Goal: Task Accomplishment & Management: Use online tool/utility

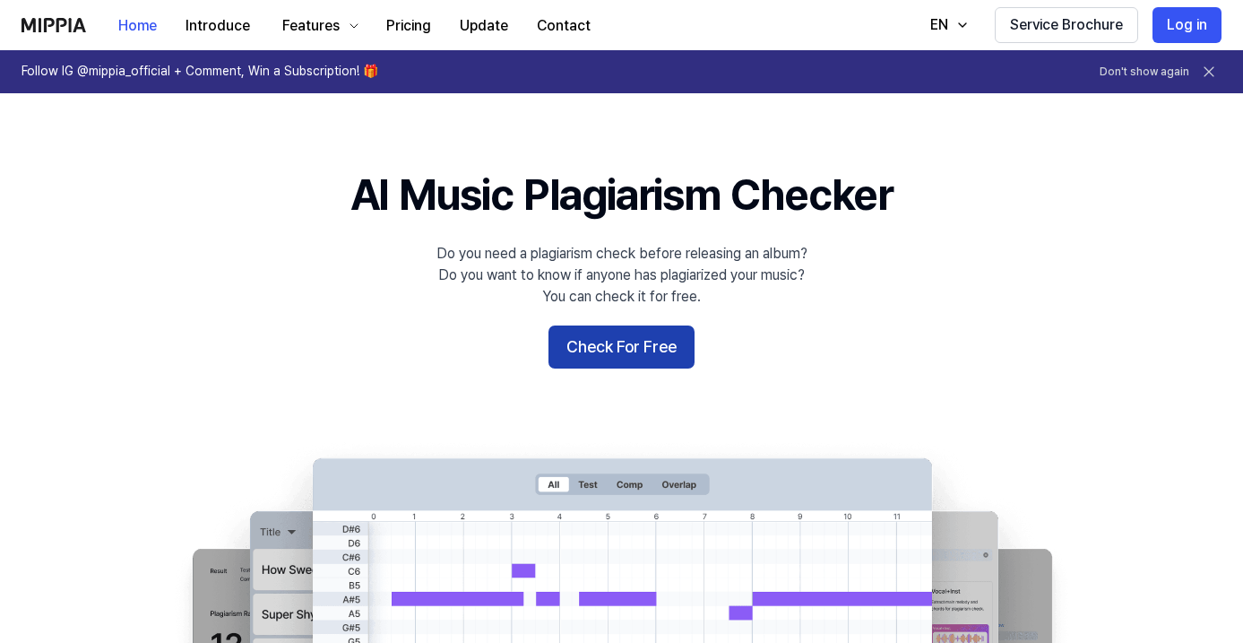
click at [571, 341] on button "Check For Free" at bounding box center [621, 346] width 146 height 43
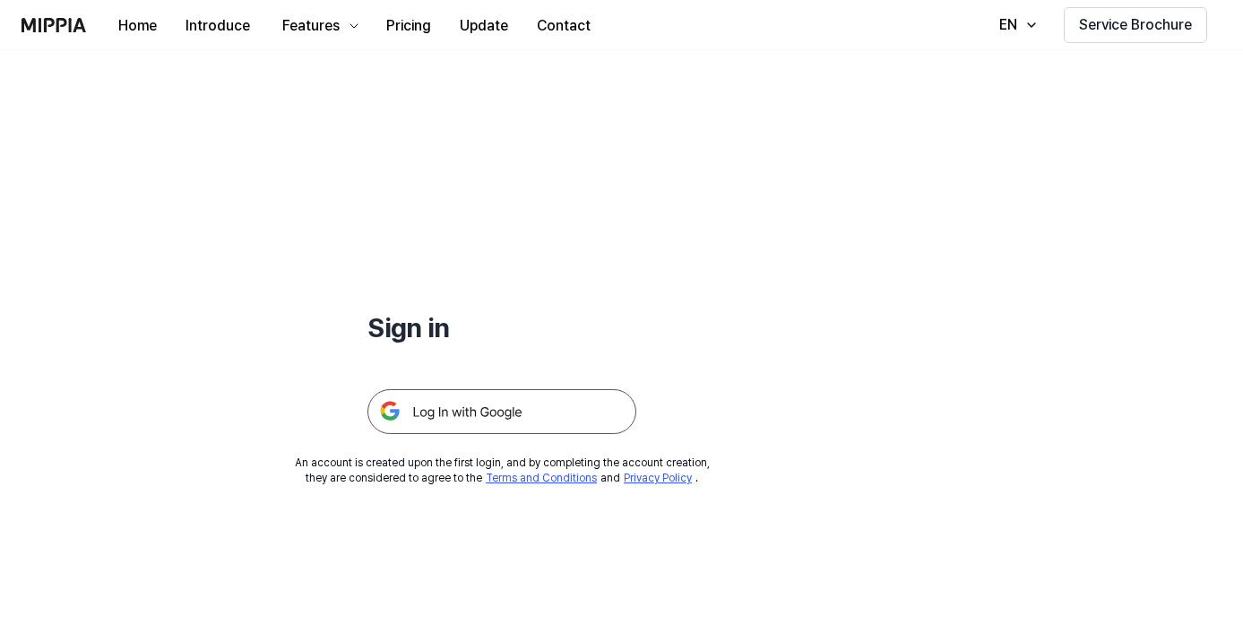
click at [588, 397] on img at bounding box center [501, 411] width 269 height 45
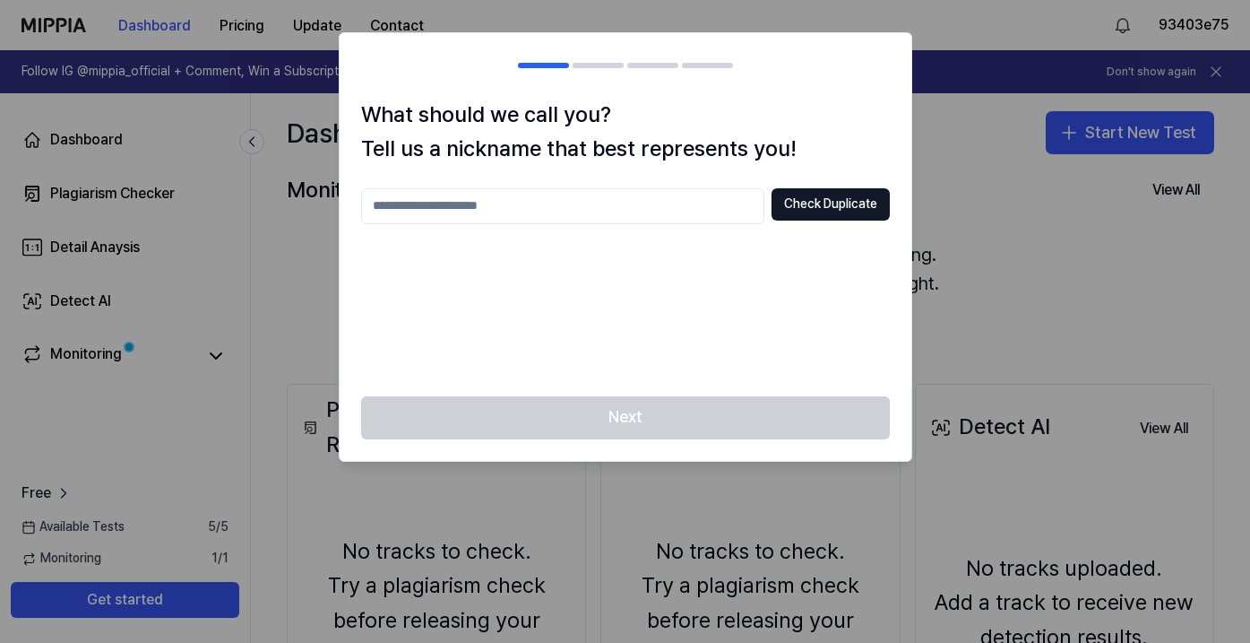
click at [504, 186] on div "What should we call you? Tell us a nickname that best represents you! Check Dup…" at bounding box center [626, 247] width 572 height 298
click at [498, 227] on div "Check Duplicate" at bounding box center [625, 281] width 529 height 186
click at [511, 213] on input "*" at bounding box center [562, 206] width 403 height 36
type input "*******"
click at [843, 217] on button "Check Duplicate" at bounding box center [831, 204] width 118 height 32
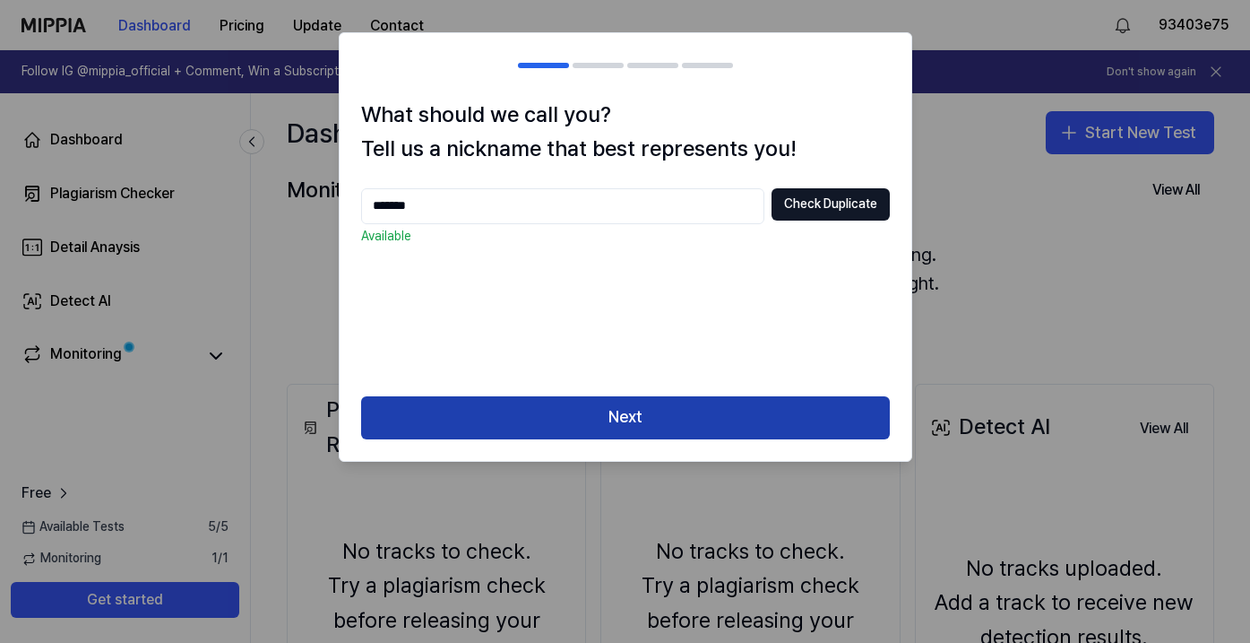
click at [799, 410] on button "Next" at bounding box center [625, 417] width 529 height 43
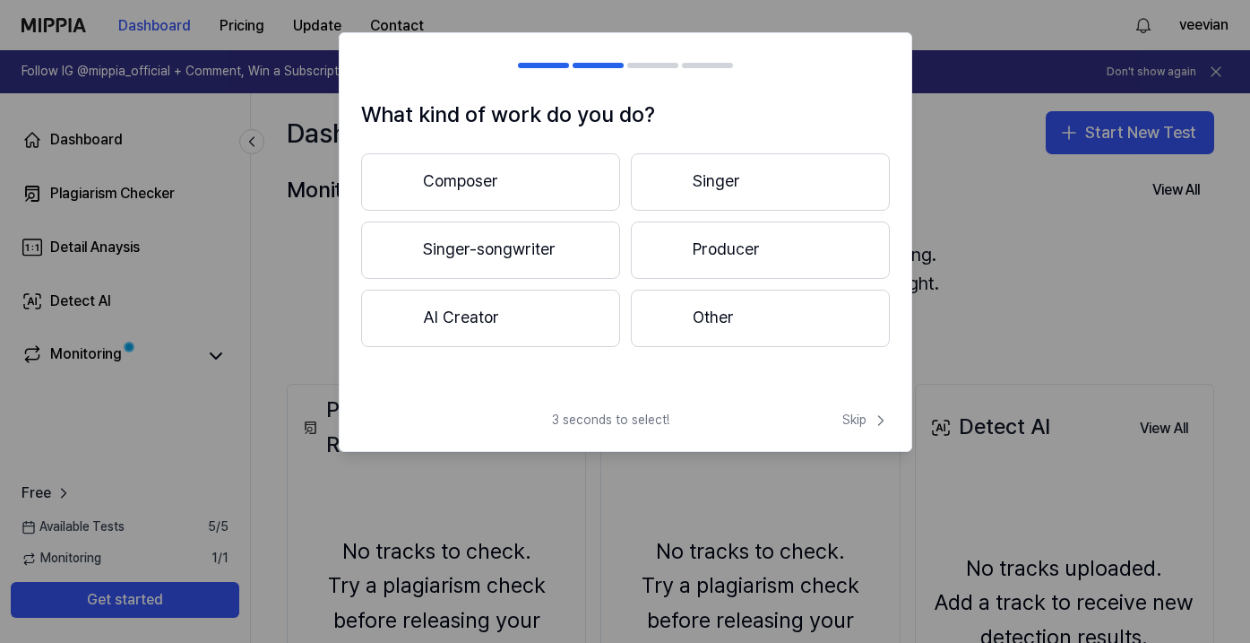
click at [568, 204] on button "Composer" at bounding box center [490, 181] width 259 height 57
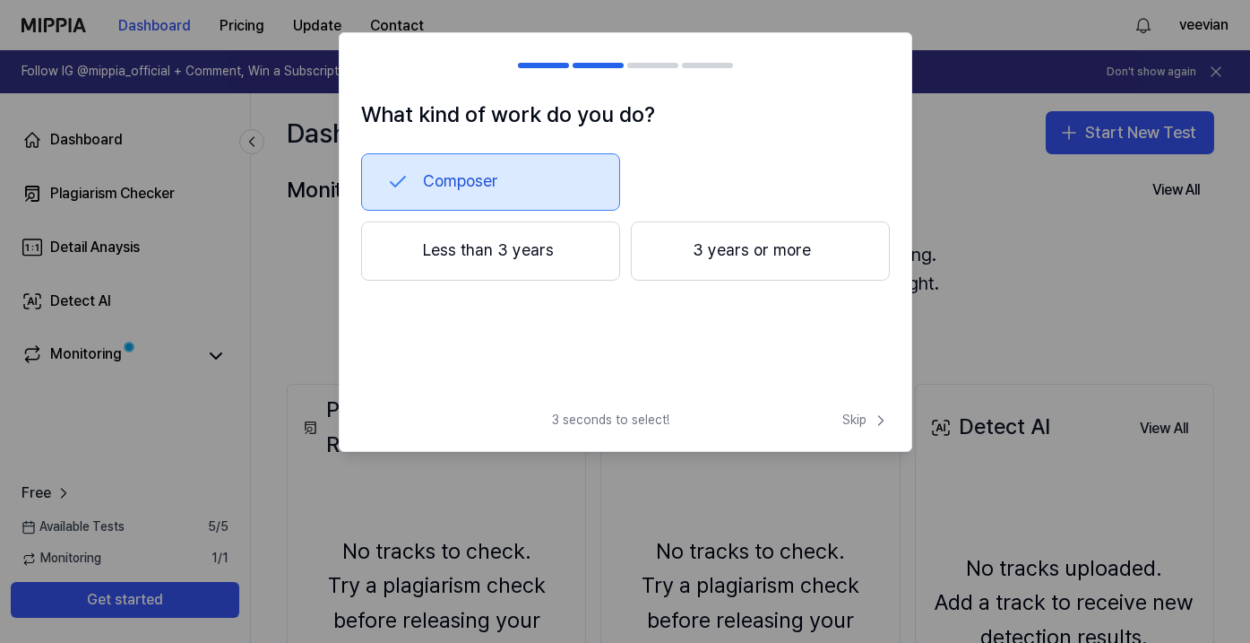
click at [574, 263] on button "Less than 3 years" at bounding box center [490, 250] width 259 height 59
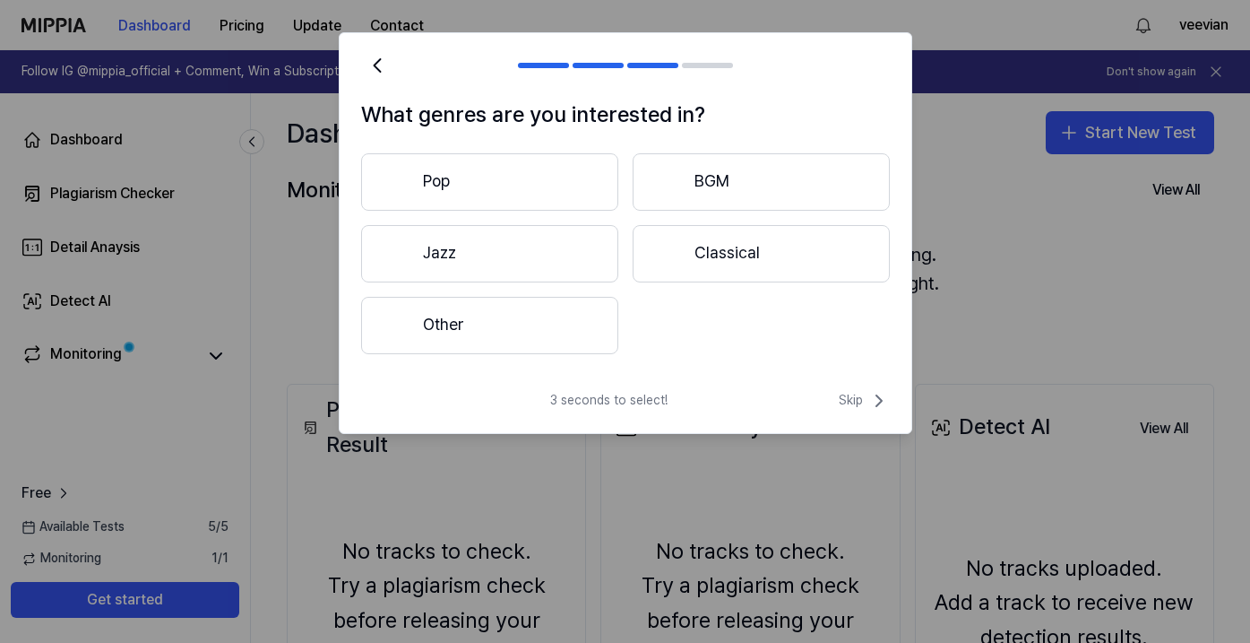
click at [566, 329] on button "Other" at bounding box center [489, 325] width 257 height 57
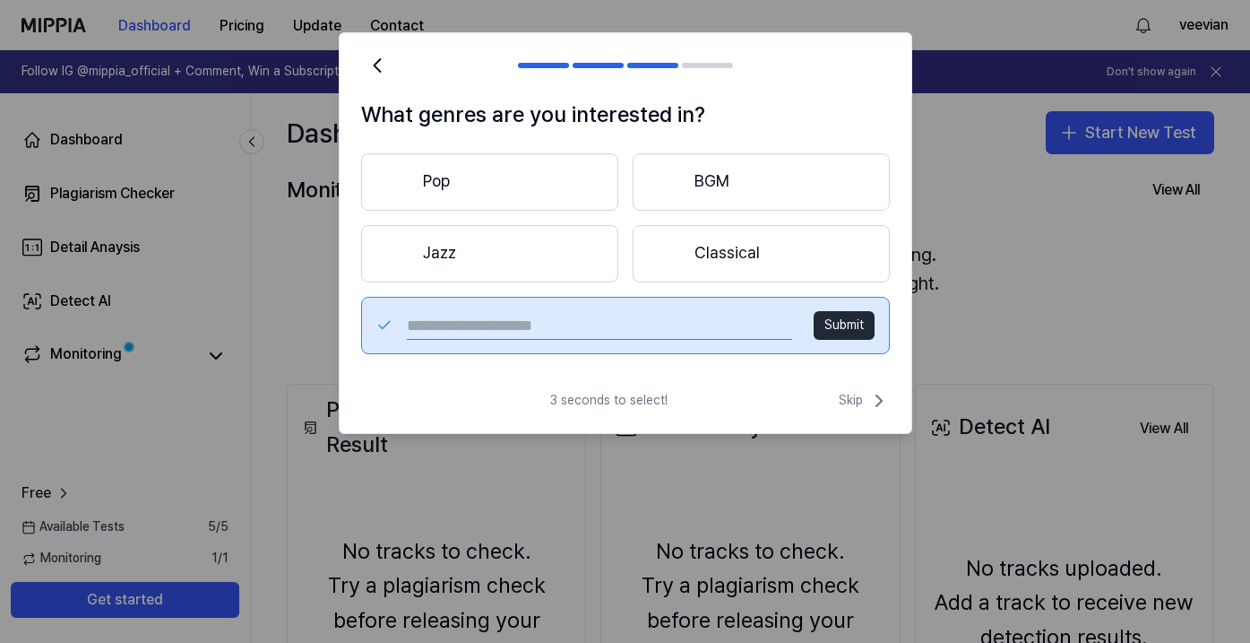
click at [709, 332] on input "text" at bounding box center [599, 325] width 384 height 29
type input "**********"
click at [851, 335] on button "Submit" at bounding box center [844, 325] width 61 height 29
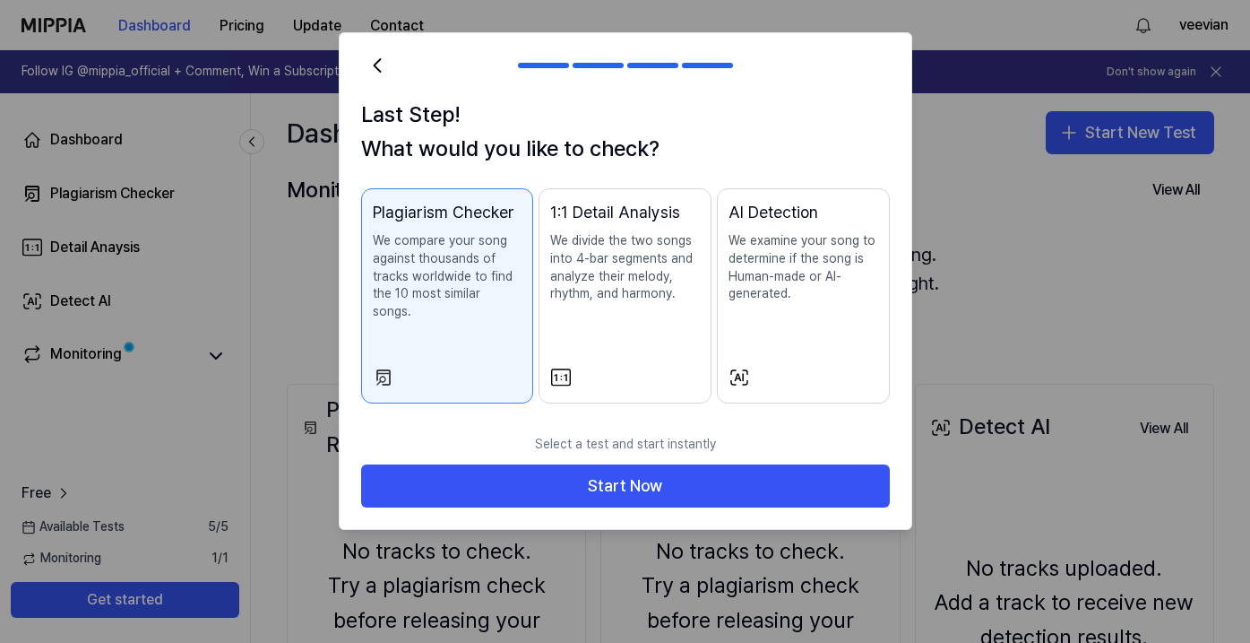
click at [617, 325] on div "1:1 Detail Analysis We divide the two songs into 4-bar segments and analyze the…" at bounding box center [625, 269] width 150 height 139
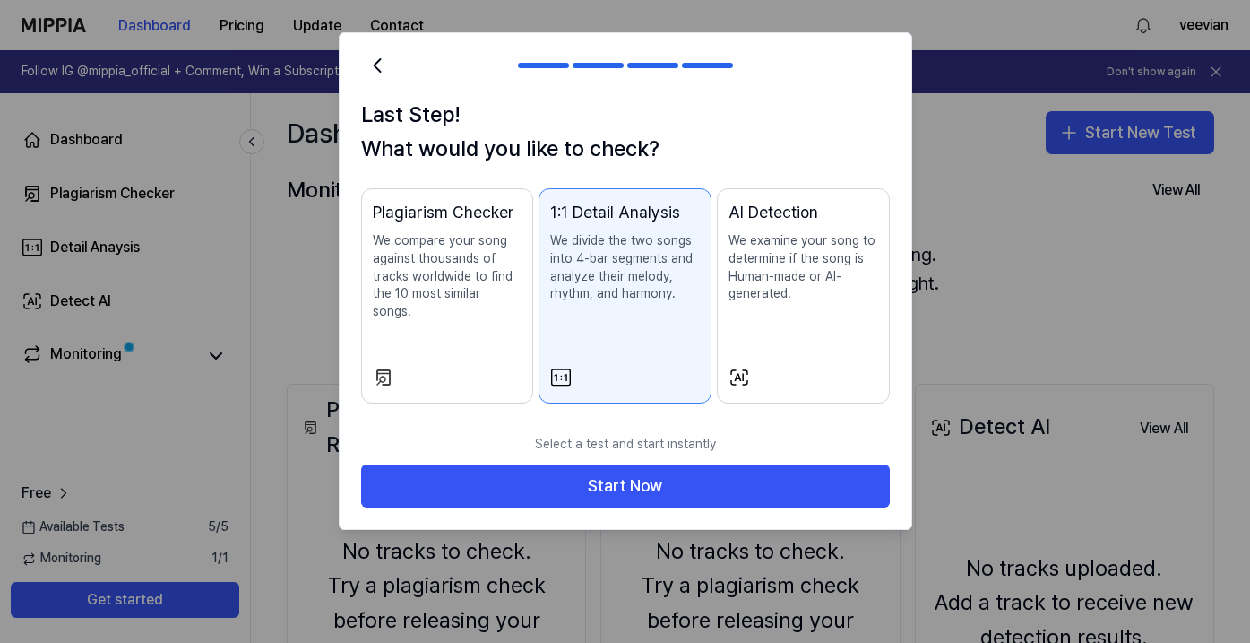
click at [532, 326] on button "Plagiarism Checker We compare your song against thousands of tracks worldwide t…" at bounding box center [447, 296] width 173 height 216
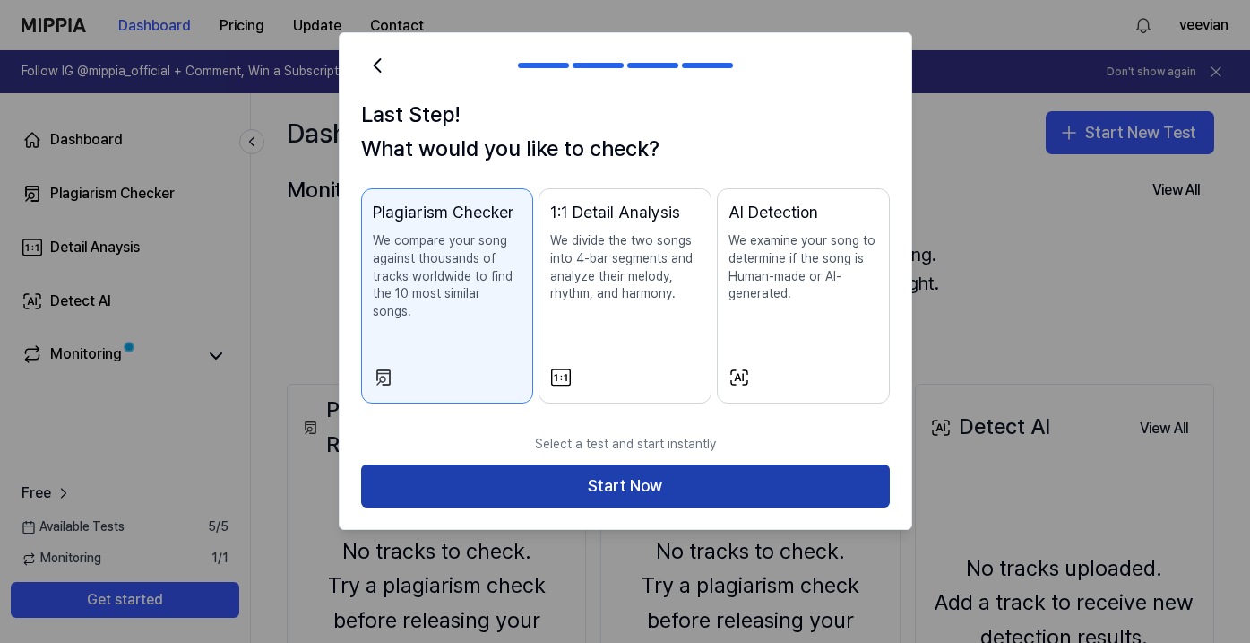
click at [604, 464] on button "Start Now" at bounding box center [625, 485] width 529 height 43
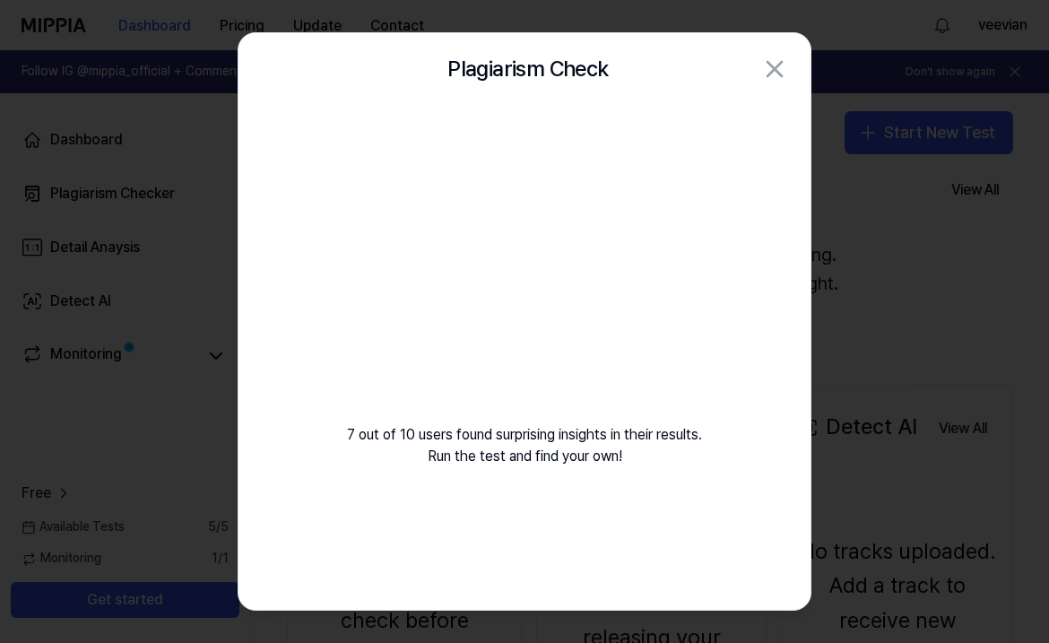
click at [532, 274] on video at bounding box center [524, 277] width 258 height 258
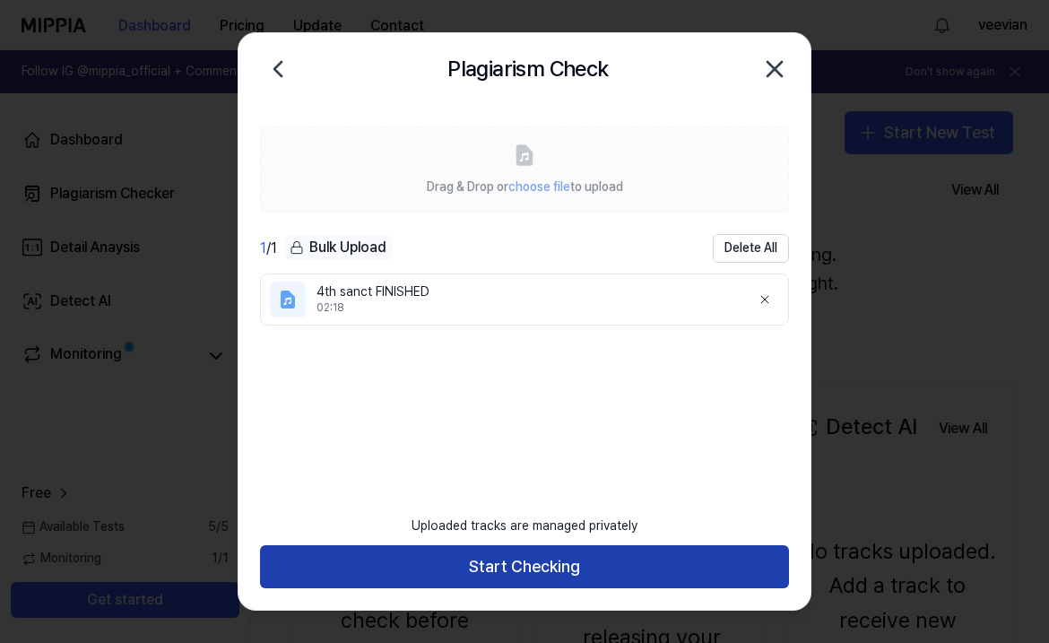
click at [634, 562] on button "Start Checking" at bounding box center [524, 566] width 529 height 43
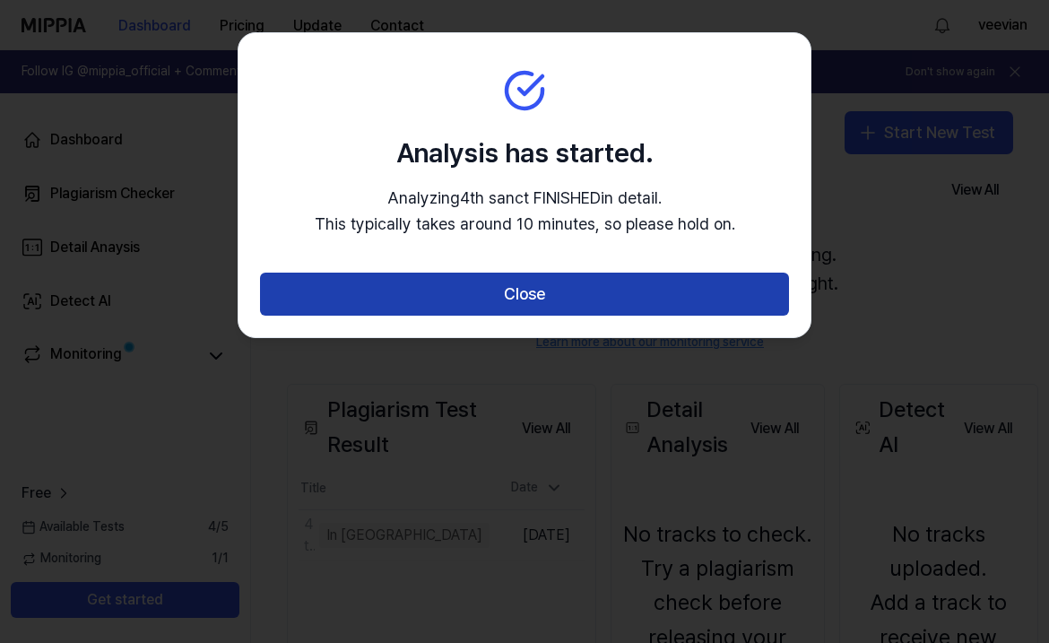
click at [747, 302] on button "Close" at bounding box center [524, 293] width 529 height 43
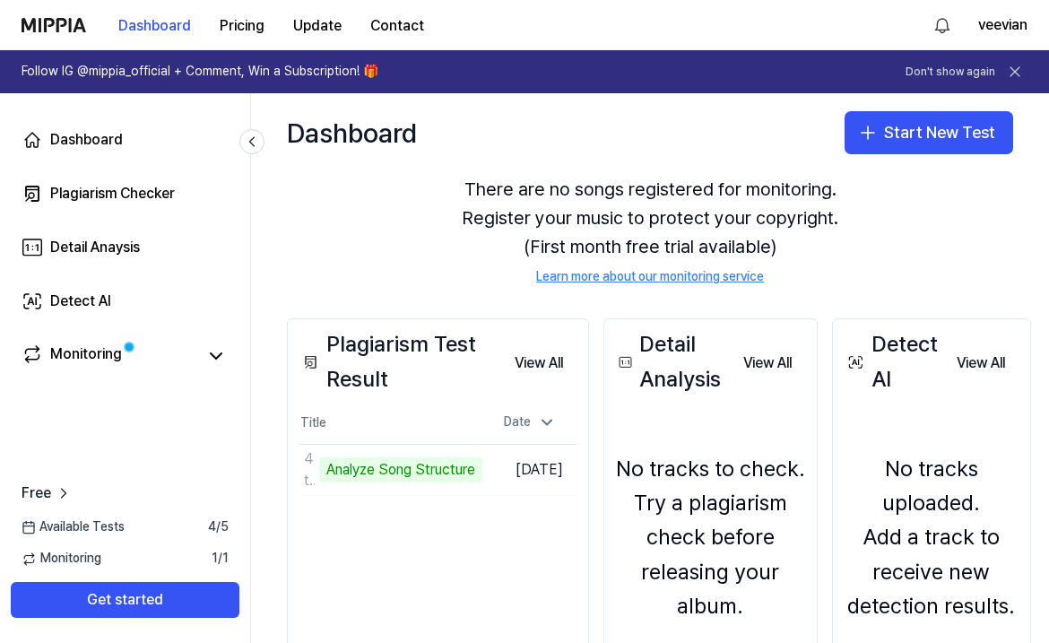
scroll to position [71, 0]
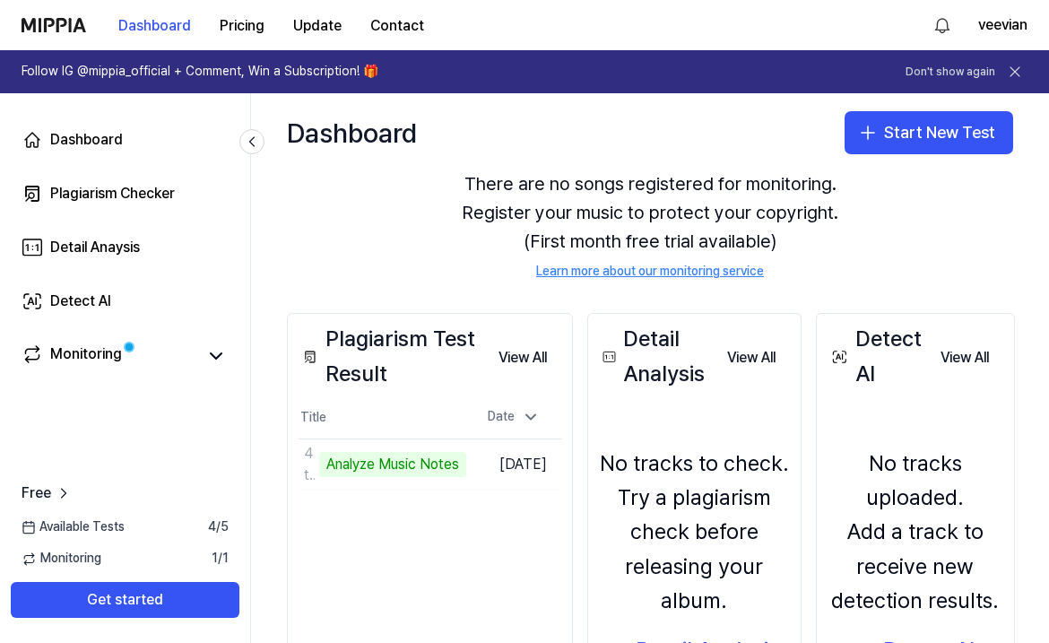
click at [367, 350] on div "Plagiarism Test Result" at bounding box center [391, 356] width 186 height 69
click at [135, 363] on link "Monitoring" at bounding box center [109, 355] width 175 height 25
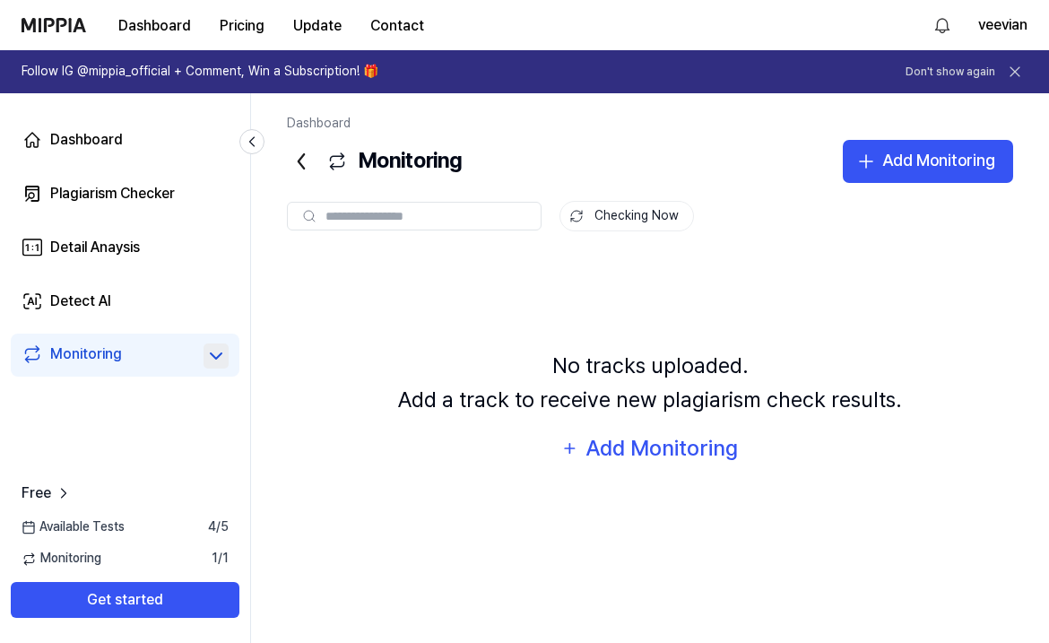
click at [203, 364] on button at bounding box center [215, 355] width 25 height 25
click at [151, 236] on link "Detail Anaysis" at bounding box center [125, 247] width 229 height 43
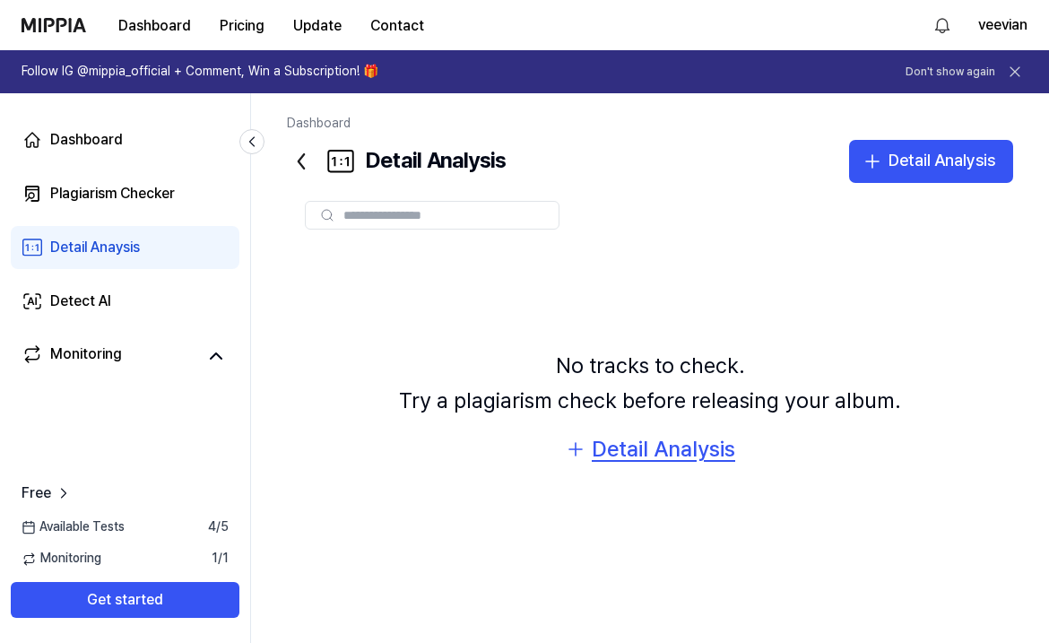
click at [682, 453] on div "Detail Analysis" at bounding box center [662, 449] width 143 height 34
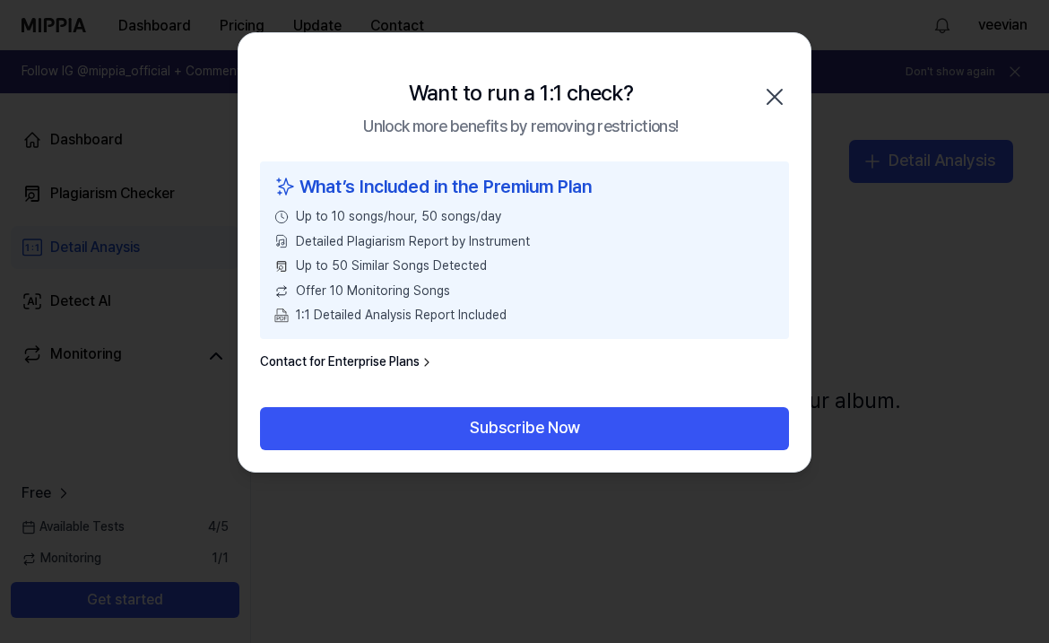
click at [777, 97] on icon "button" at bounding box center [774, 96] width 29 height 29
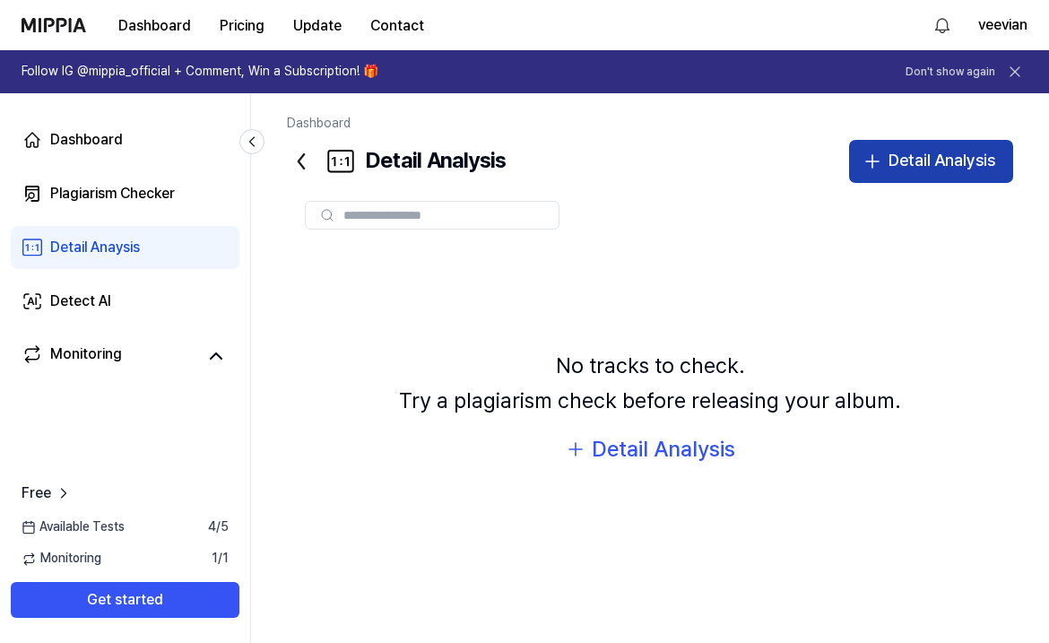
click at [921, 160] on div "Detail Analysis" at bounding box center [941, 161] width 107 height 26
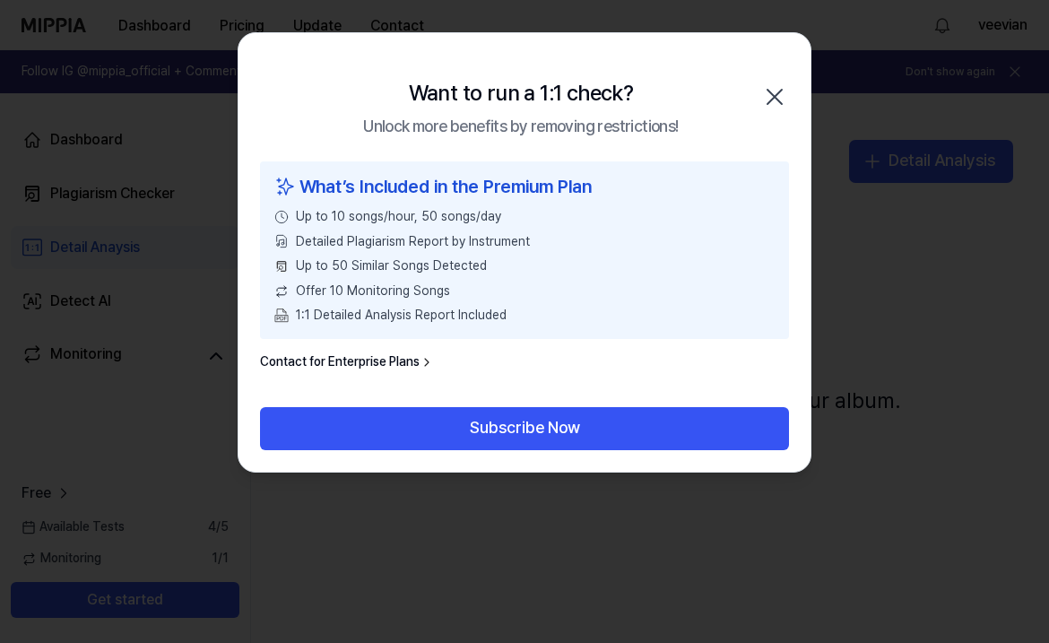
click at [785, 82] on div "Want to run a 1:1 check? Unlock more benefits by removing restrictions! Close" at bounding box center [524, 97] width 572 height 128
click at [799, 80] on div "Want to run a 1:1 check? Unlock more benefits by removing restrictions! Close" at bounding box center [524, 97] width 572 height 128
click at [777, 92] on icon "button" at bounding box center [774, 96] width 29 height 29
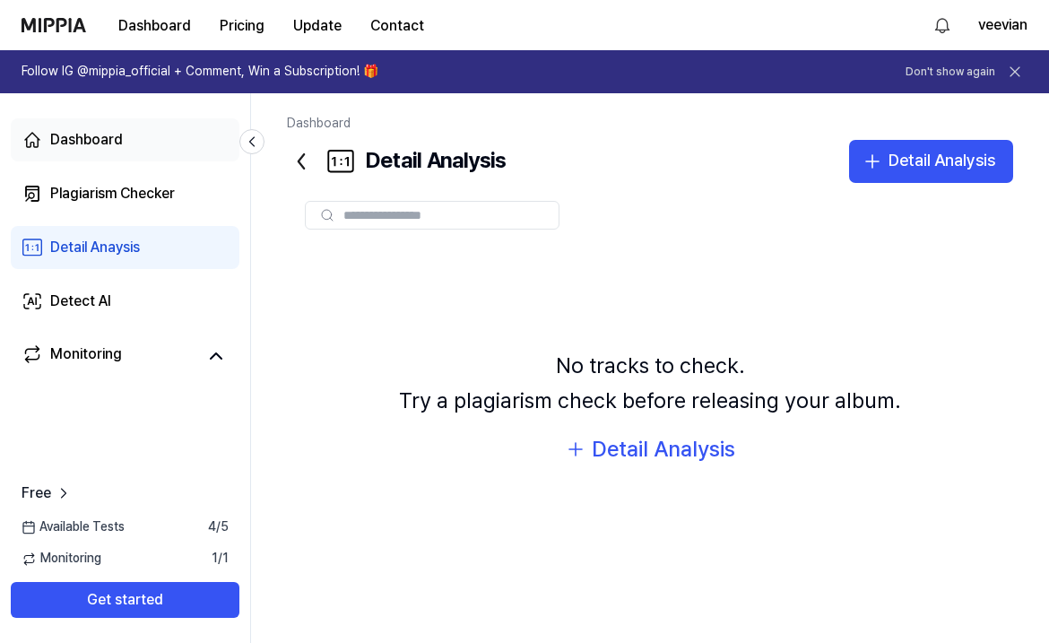
click at [57, 130] on div "Dashboard" at bounding box center [86, 140] width 73 height 22
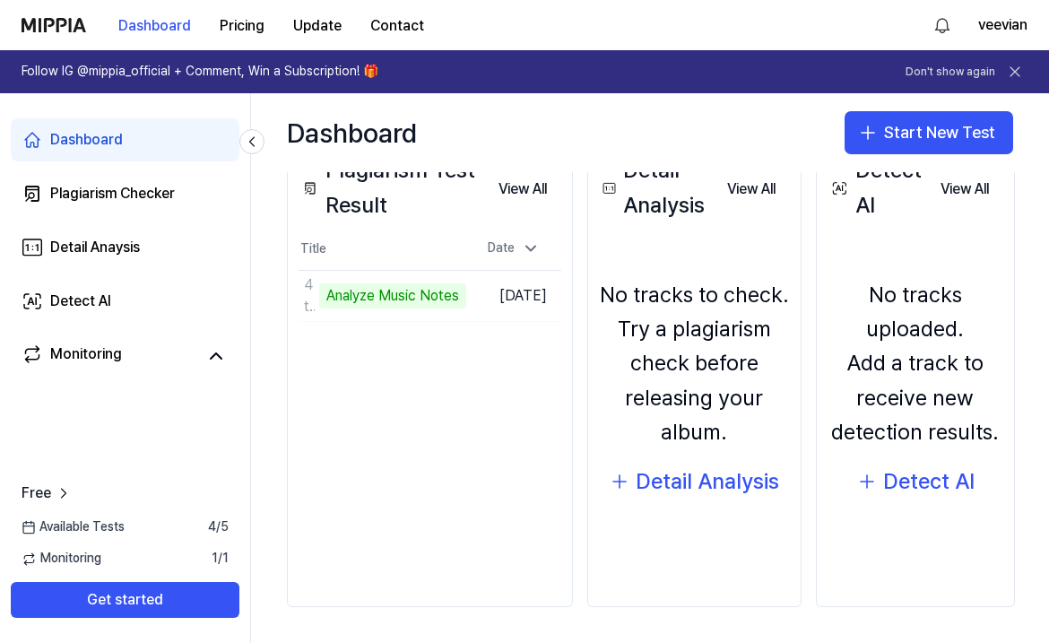
scroll to position [213, 0]
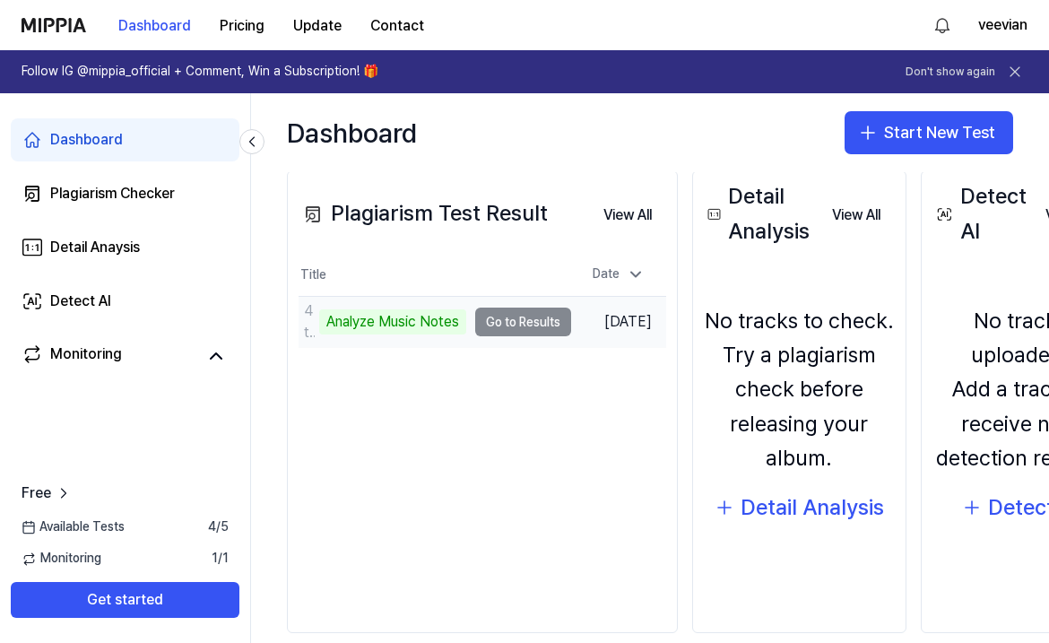
click at [512, 320] on td "4th sanct FINISHED Analyze Music Notes Go to Results" at bounding box center [434, 322] width 272 height 50
click at [496, 320] on td "4th sanct FINISHED Analyze Music Notes Go to Results" at bounding box center [434, 322] width 272 height 50
click at [505, 320] on td "4th sanct FINISHED Analyze Music Notes Go to Results" at bounding box center [434, 322] width 272 height 50
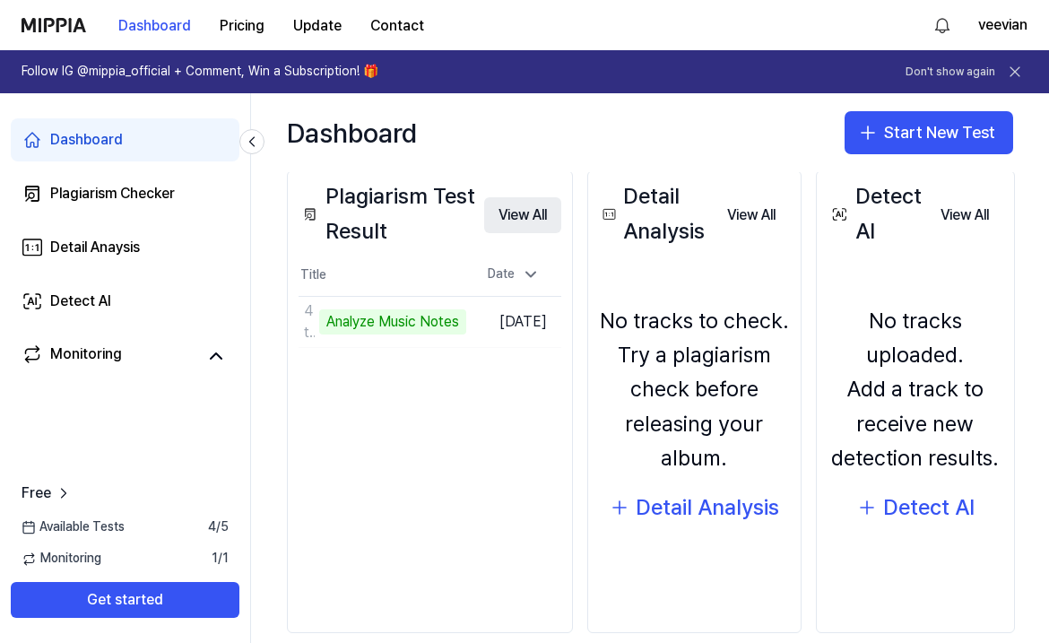
click at [531, 212] on button "View All" at bounding box center [522, 215] width 77 height 36
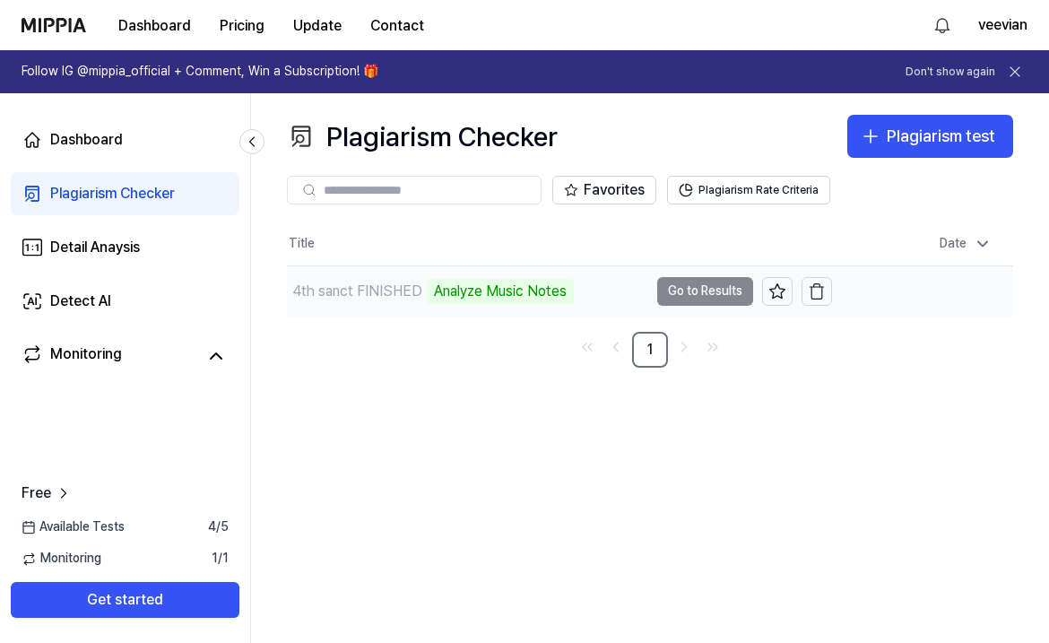
click at [691, 285] on td "4th sanct FINISHED Analyze Music Notes Go to Results" at bounding box center [559, 291] width 545 height 50
click at [546, 290] on div "Analyze Music Notes" at bounding box center [500, 291] width 147 height 25
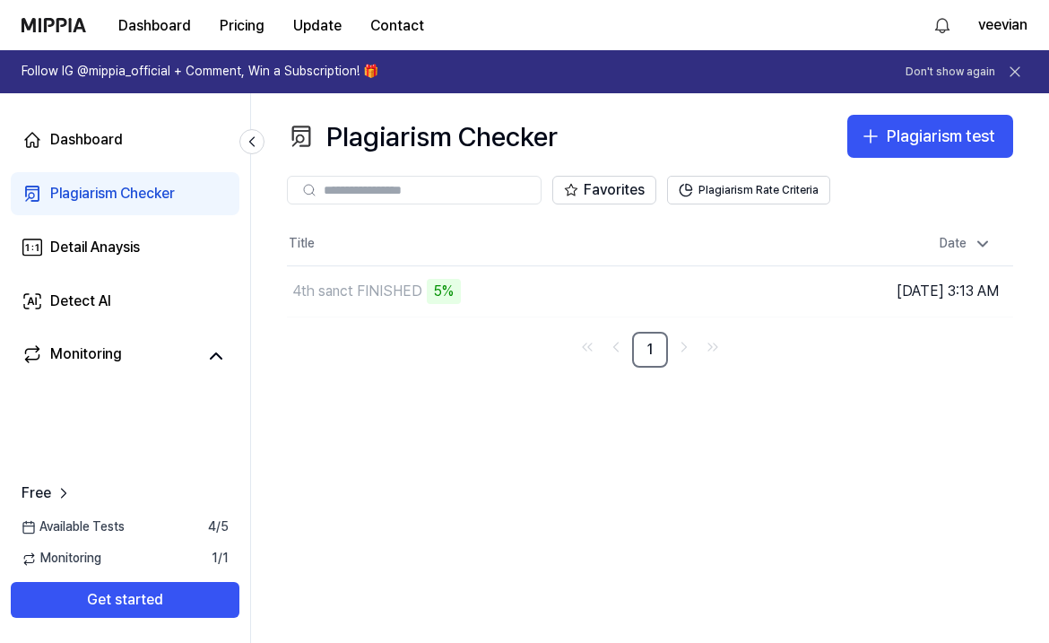
click at [214, 525] on span "4 / 5" at bounding box center [218, 527] width 21 height 18
click at [218, 551] on span "1 / 1" at bounding box center [220, 558] width 17 height 18
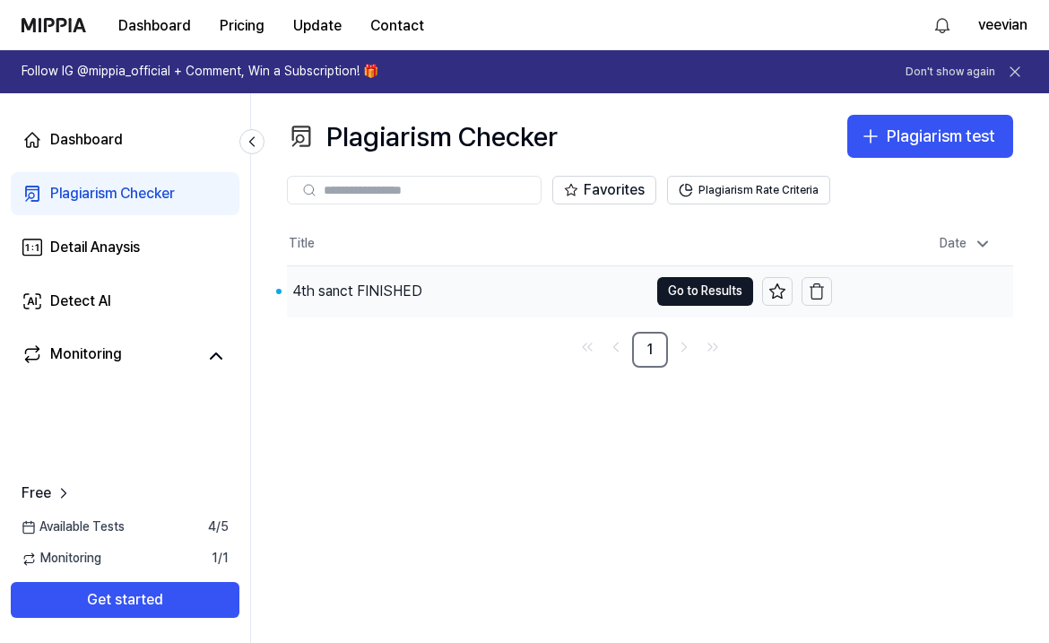
click at [374, 291] on div "4th sanct FINISHED" at bounding box center [357, 292] width 130 height 22
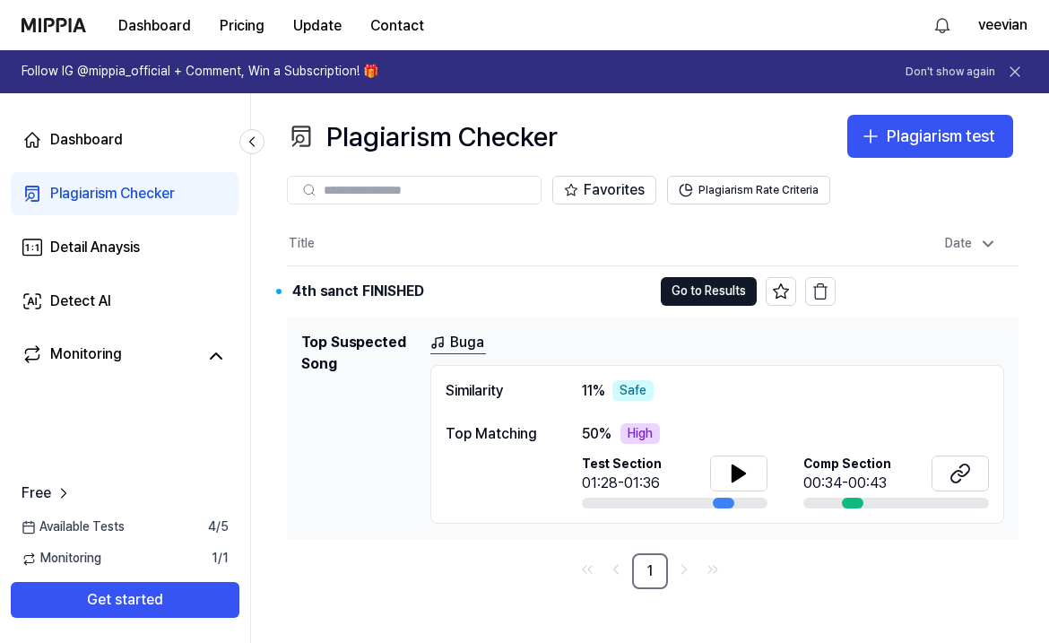
scroll to position [0, 0]
click at [466, 341] on link "Buga" at bounding box center [458, 343] width 56 height 22
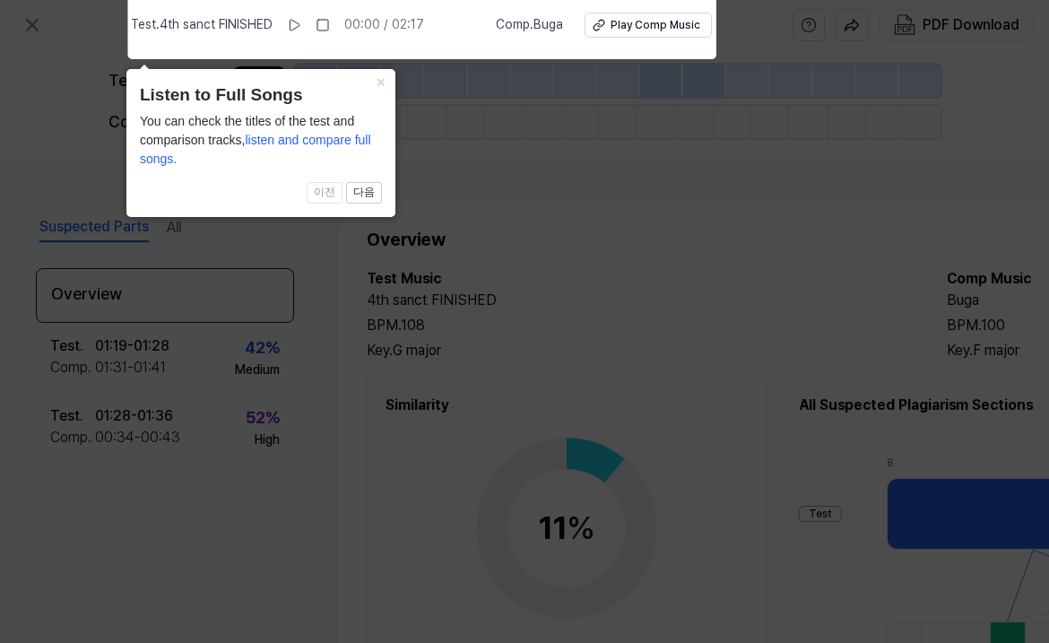
click at [426, 137] on icon at bounding box center [524, 317] width 1049 height 652
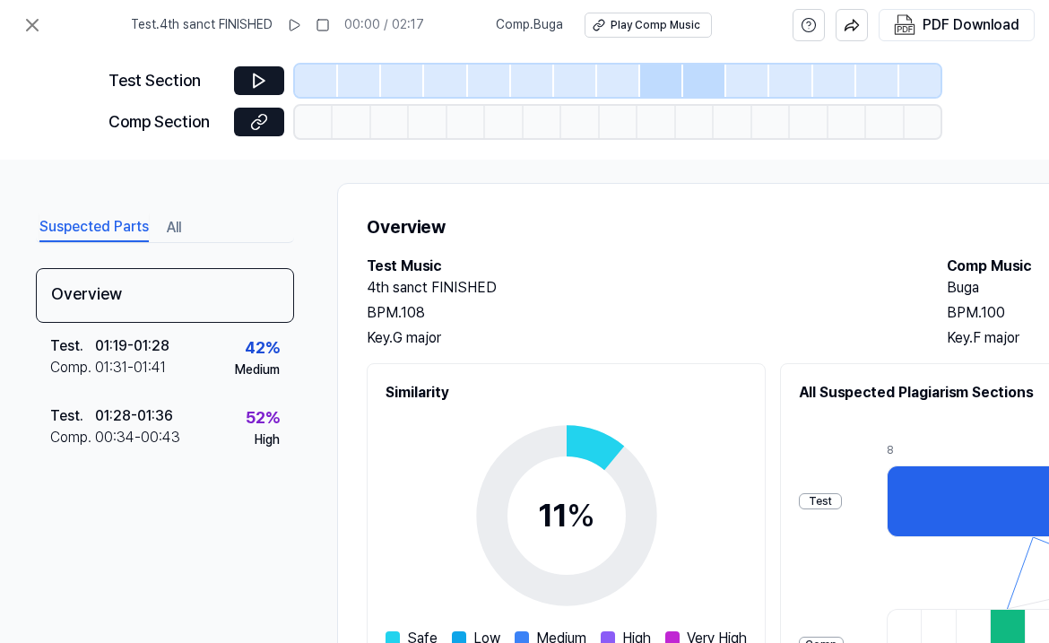
scroll to position [17, 0]
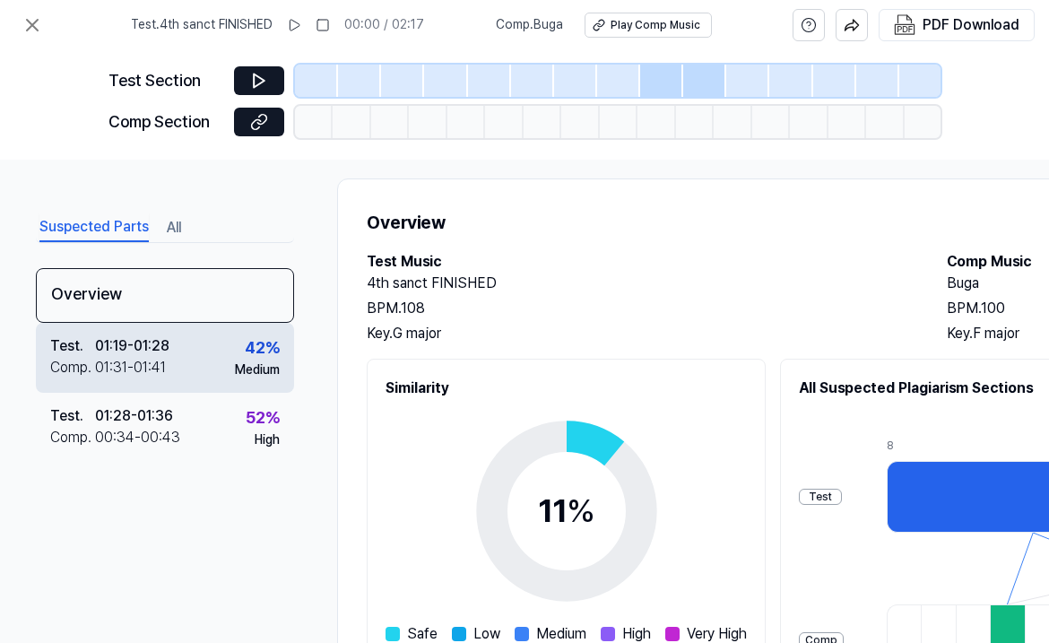
click at [185, 357] on div "Test . 01:19 - 01:28 Comp . 01:31 - 01:41 42 % Medium" at bounding box center [165, 358] width 258 height 70
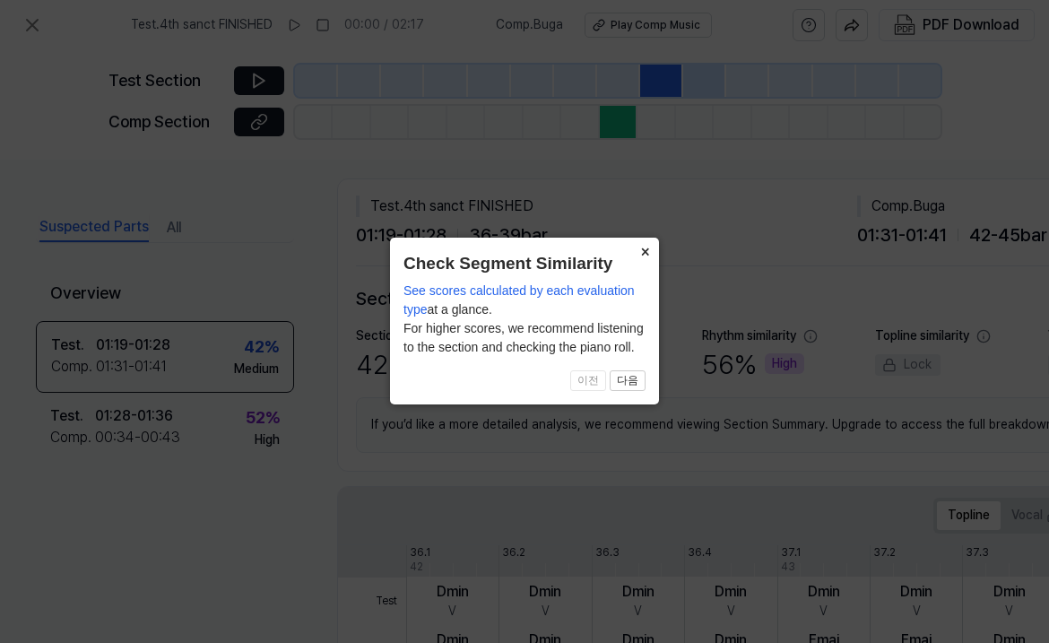
click at [643, 252] on button "×" at bounding box center [644, 249] width 29 height 25
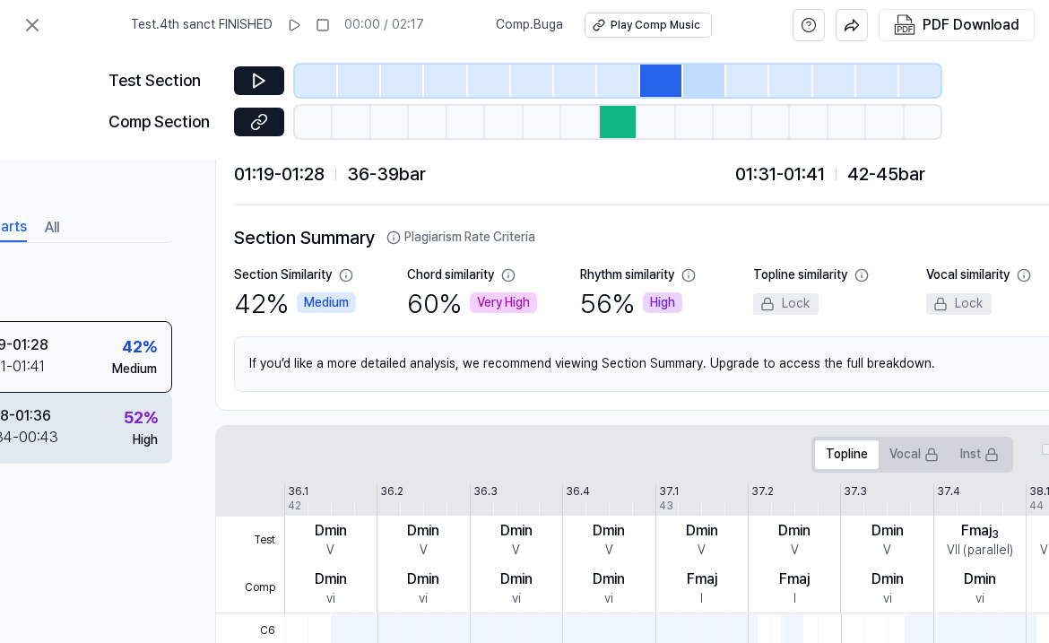
scroll to position [0, 0]
click at [107, 414] on div "Test . 01:28 - 01:36 Comp . 00:34 - 00:43 52 % High" at bounding box center [43, 428] width 258 height 70
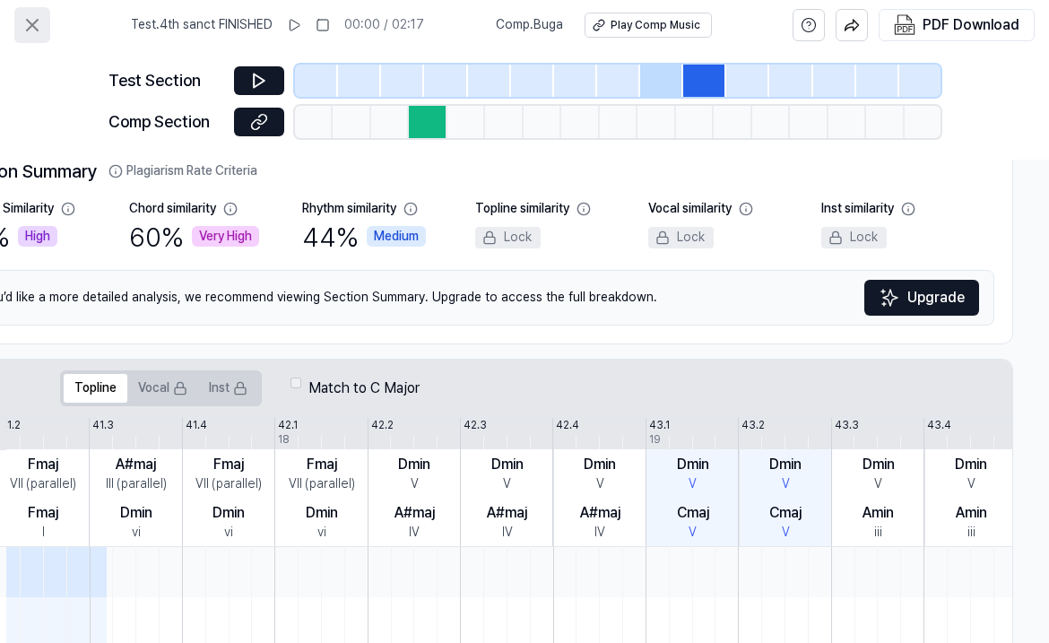
click at [25, 29] on icon at bounding box center [33, 25] width 22 height 22
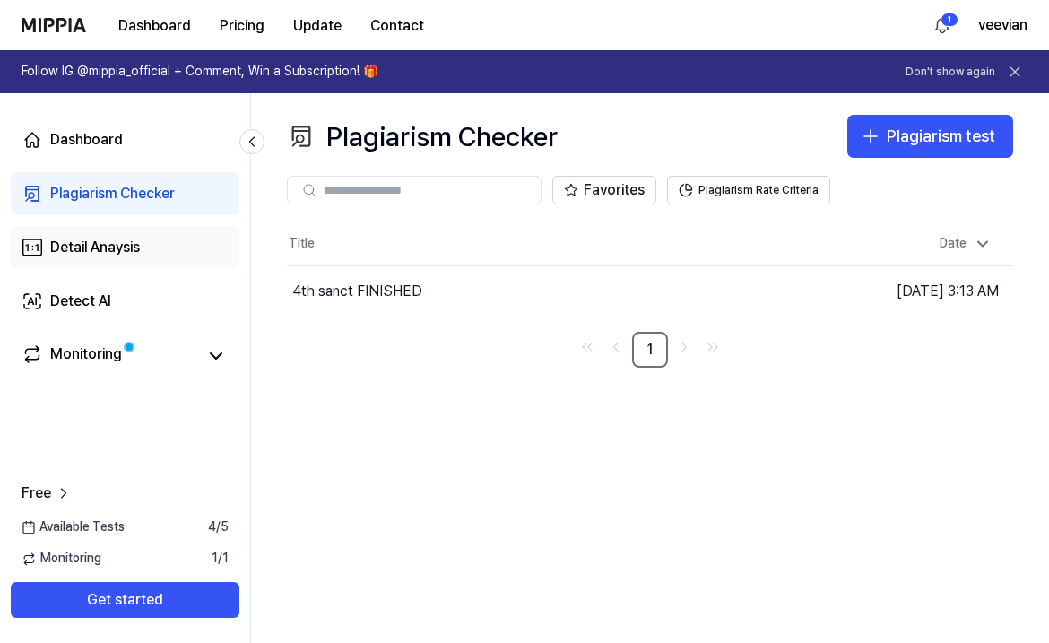
click at [133, 257] on div "Detail Anaysis" at bounding box center [95, 248] width 90 height 22
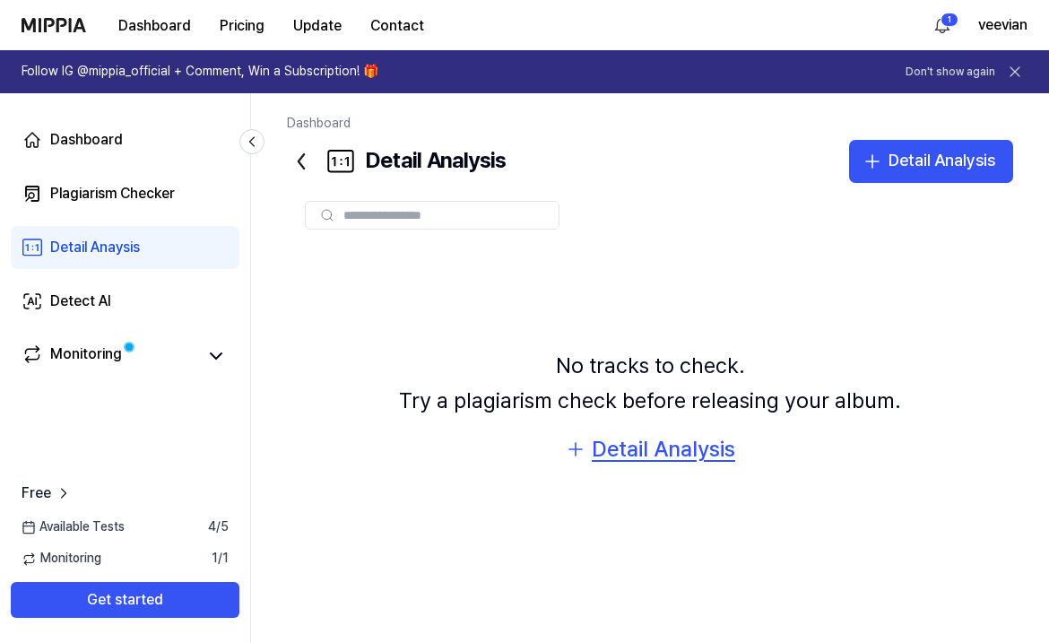
click at [695, 454] on div "Detail Analysis" at bounding box center [662, 449] width 143 height 34
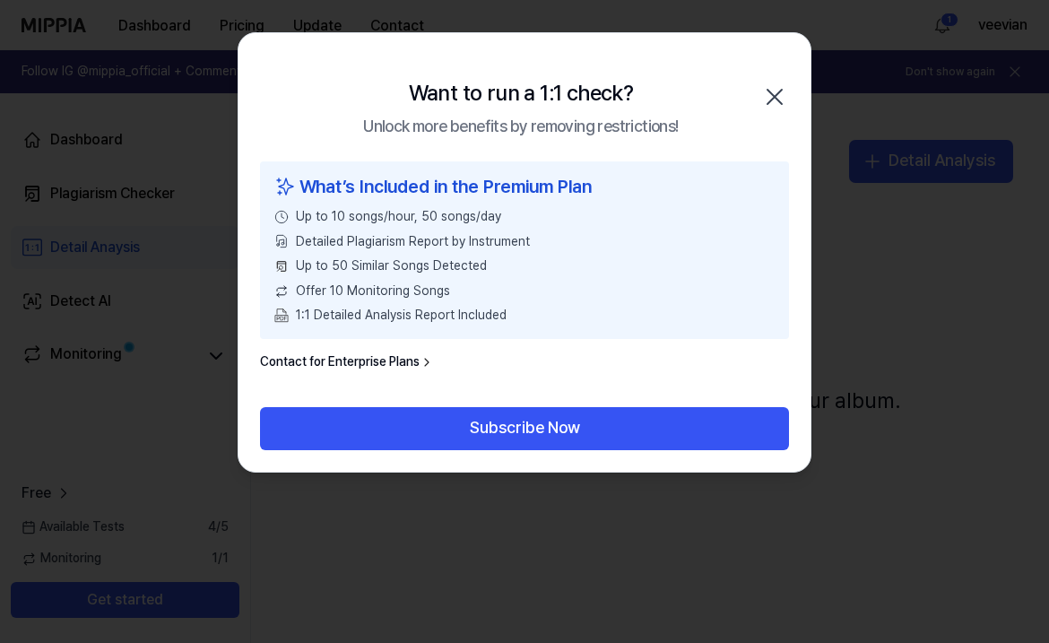
click at [791, 82] on div "Want to run a 1:1 check? Unlock more benefits by removing restrictions! Close" at bounding box center [524, 97] width 572 height 128
click at [767, 82] on icon "button" at bounding box center [774, 96] width 29 height 29
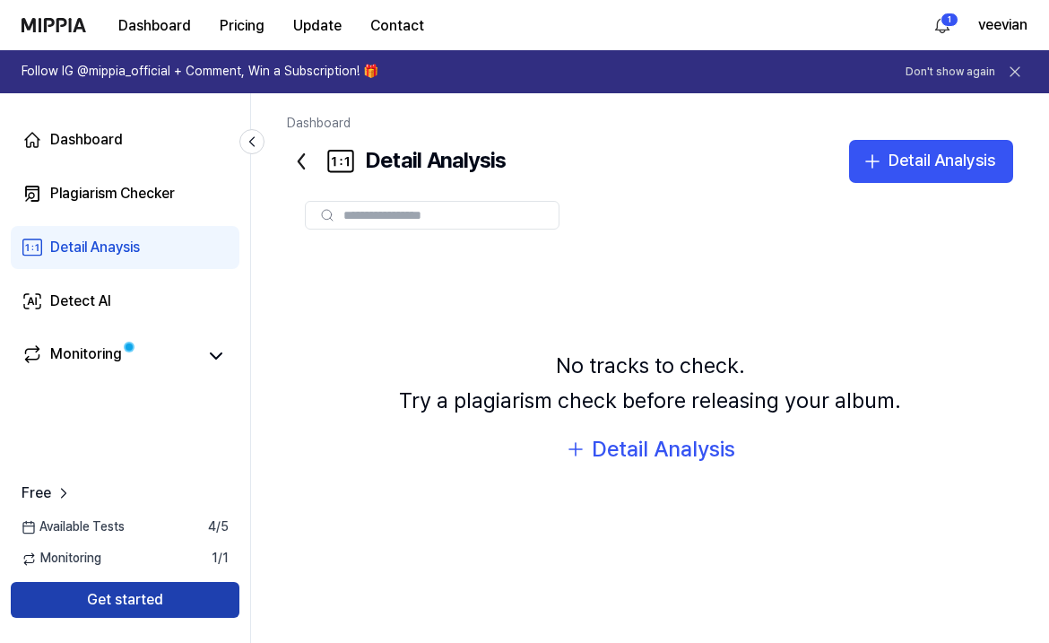
click at [204, 586] on button "Get started" at bounding box center [125, 600] width 229 height 36
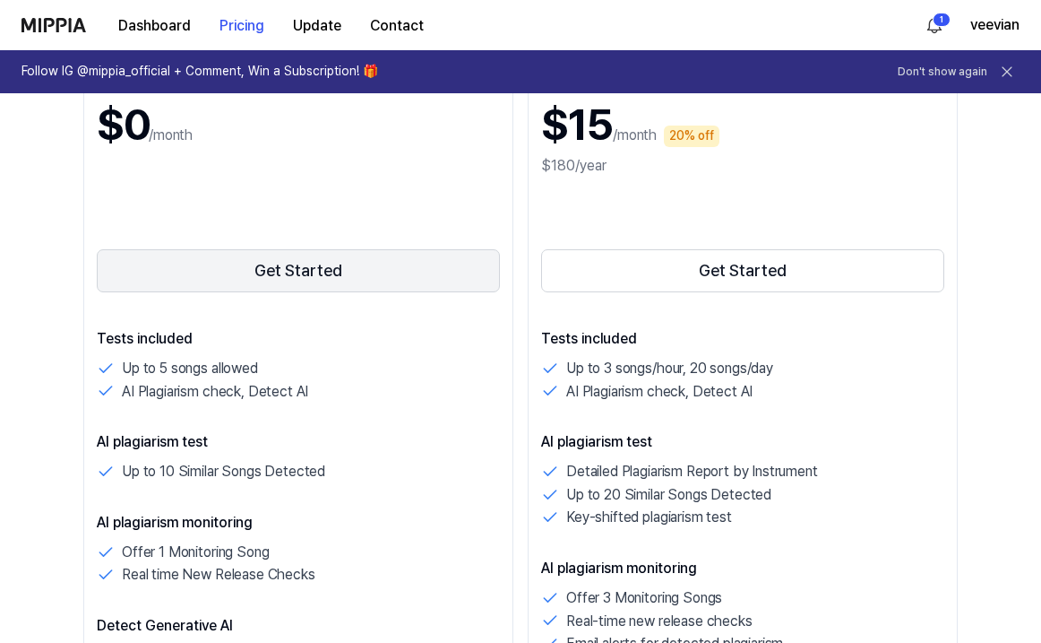
click at [362, 277] on button "Get Started" at bounding box center [298, 270] width 403 height 43
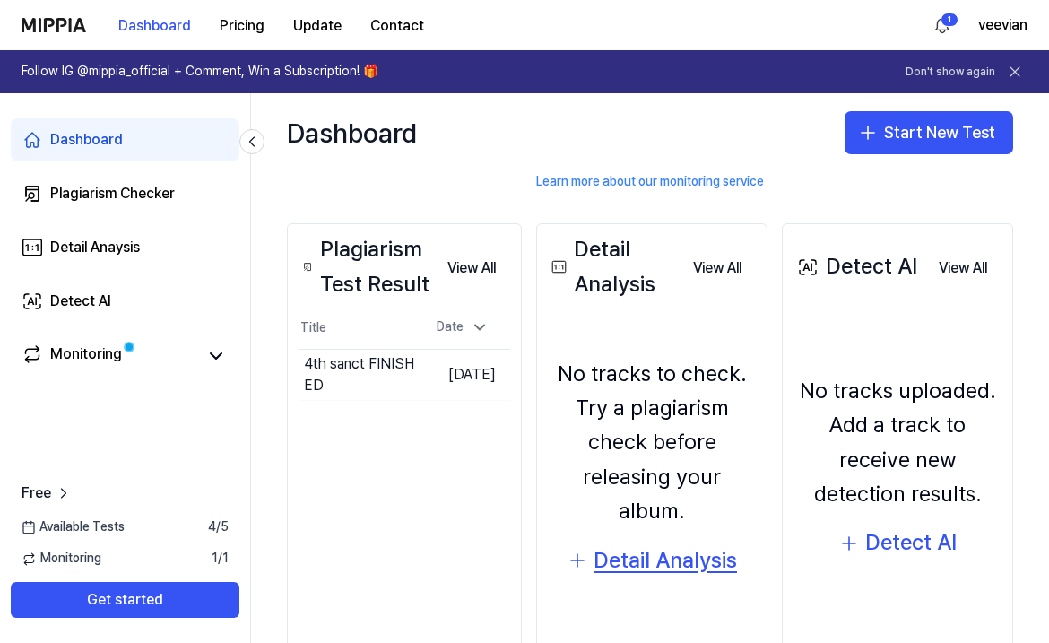
click at [694, 558] on div "Detail Analysis" at bounding box center [664, 560] width 143 height 34
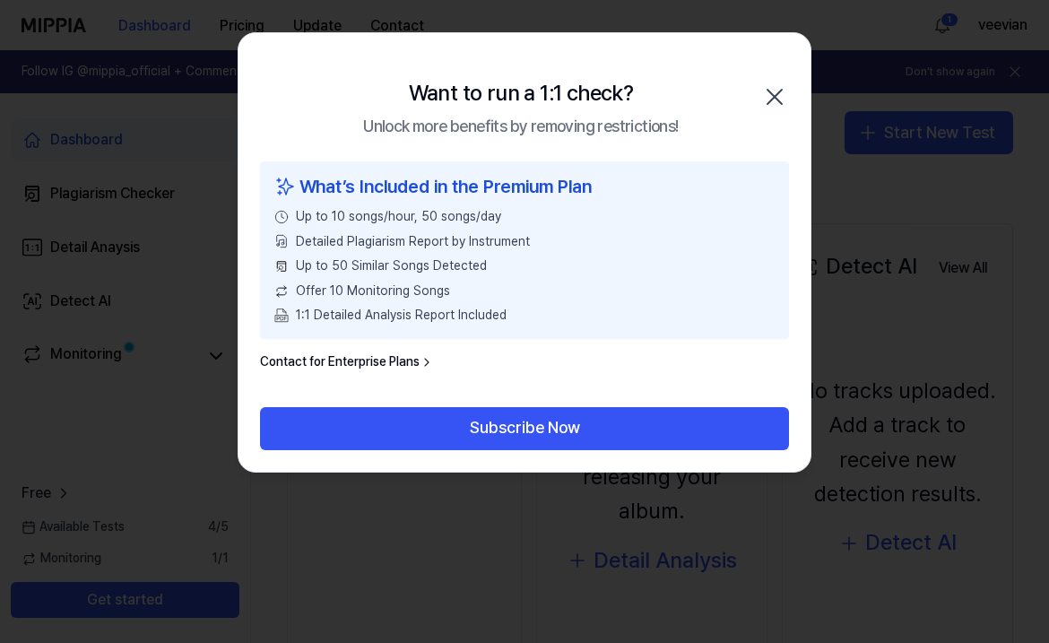
click at [773, 86] on icon "button" at bounding box center [774, 96] width 29 height 29
